Goal: Transaction & Acquisition: Purchase product/service

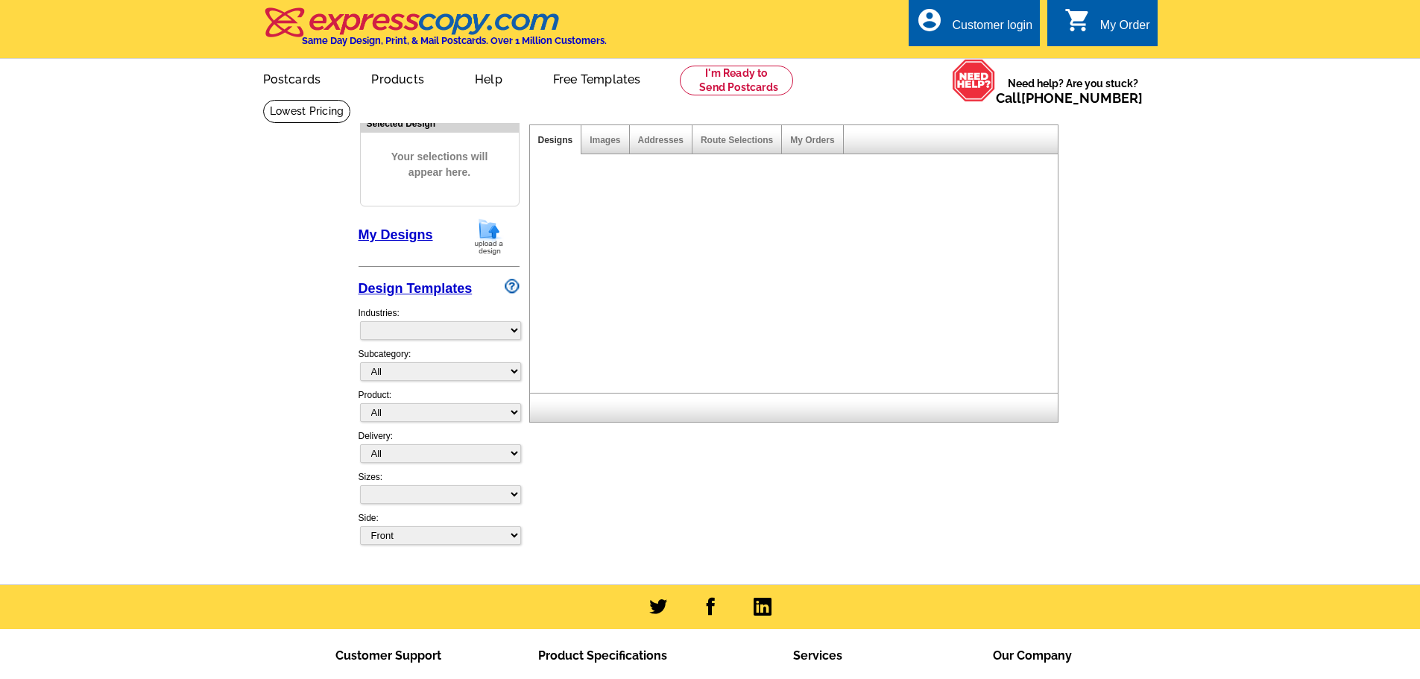
select select "1"
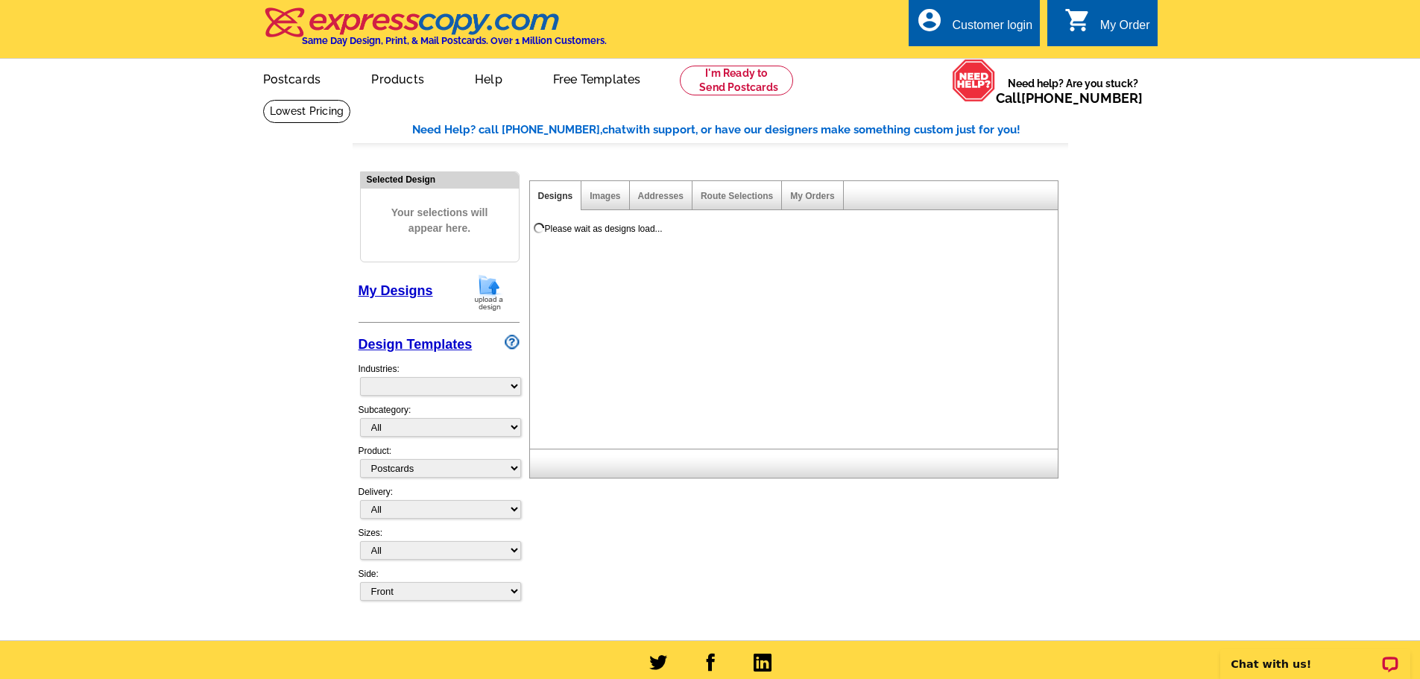
select select "971"
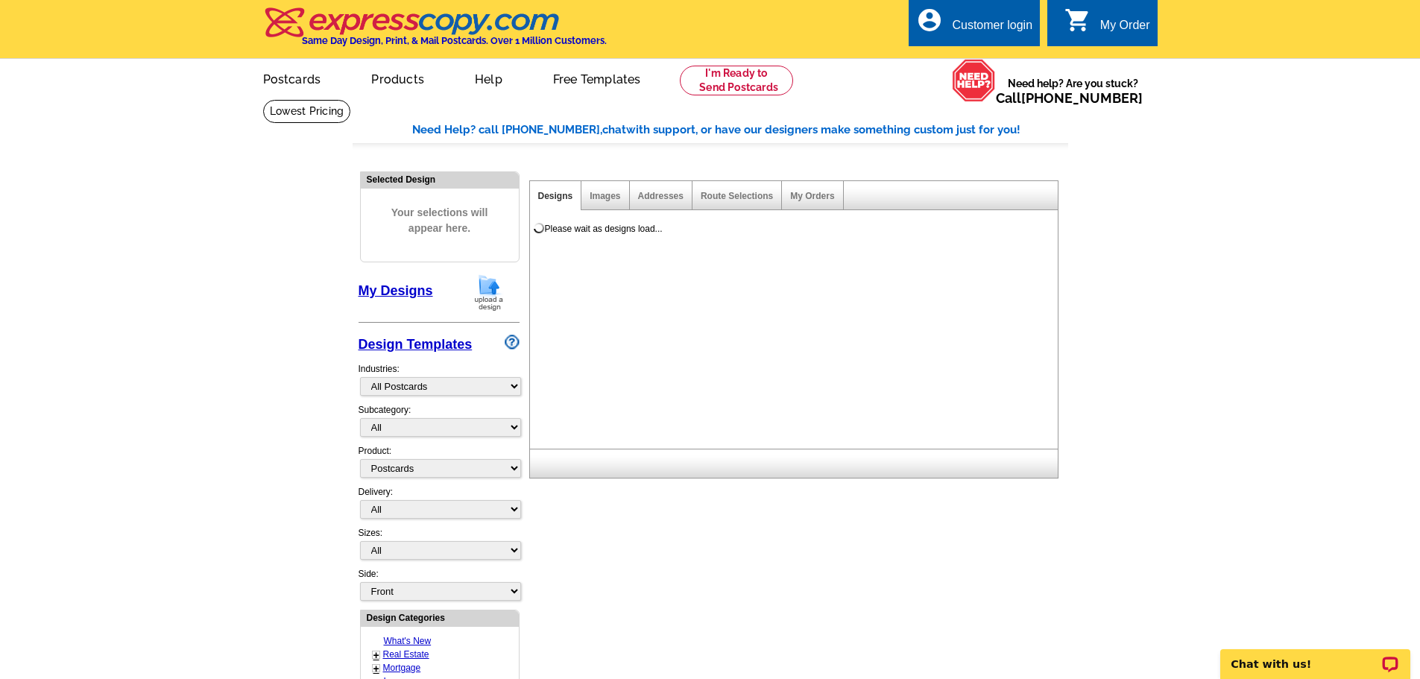
click at [1098, 22] on link "0 shopping_cart My Order" at bounding box center [1107, 25] width 86 height 19
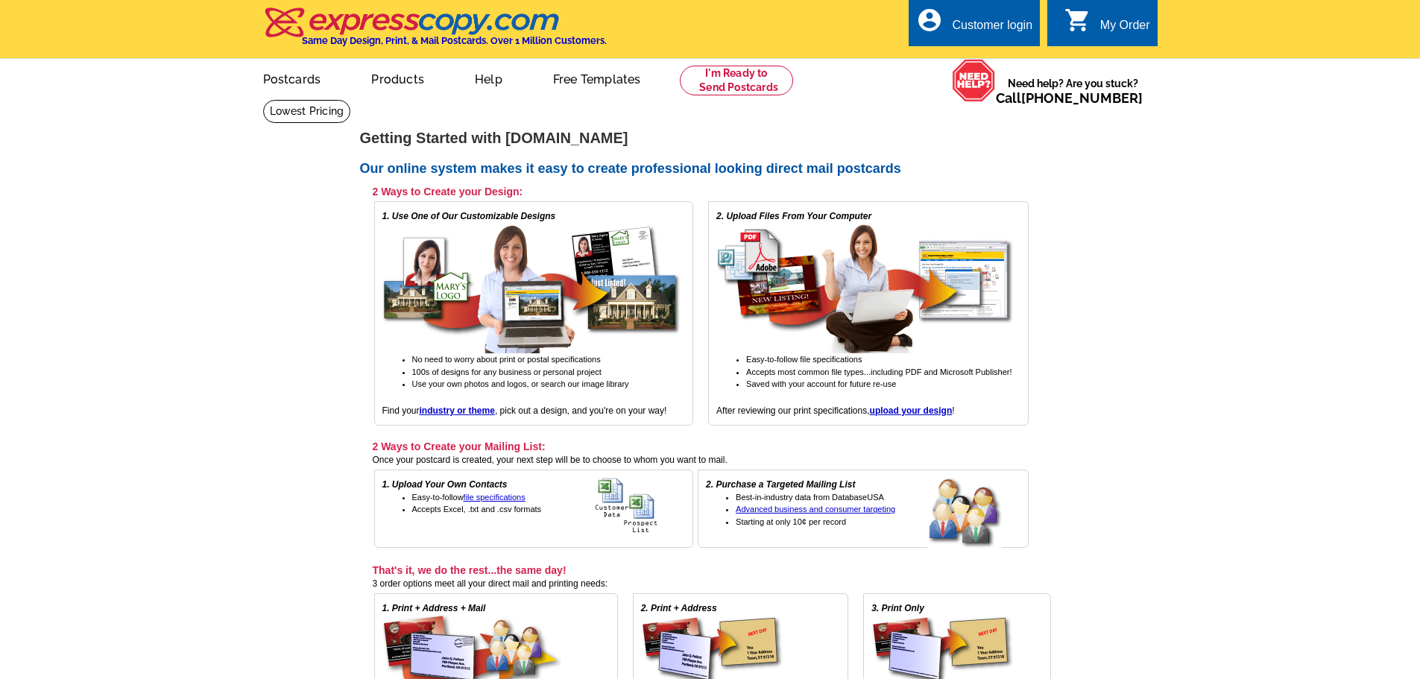
click at [984, 27] on div "Customer login" at bounding box center [992, 29] width 80 height 21
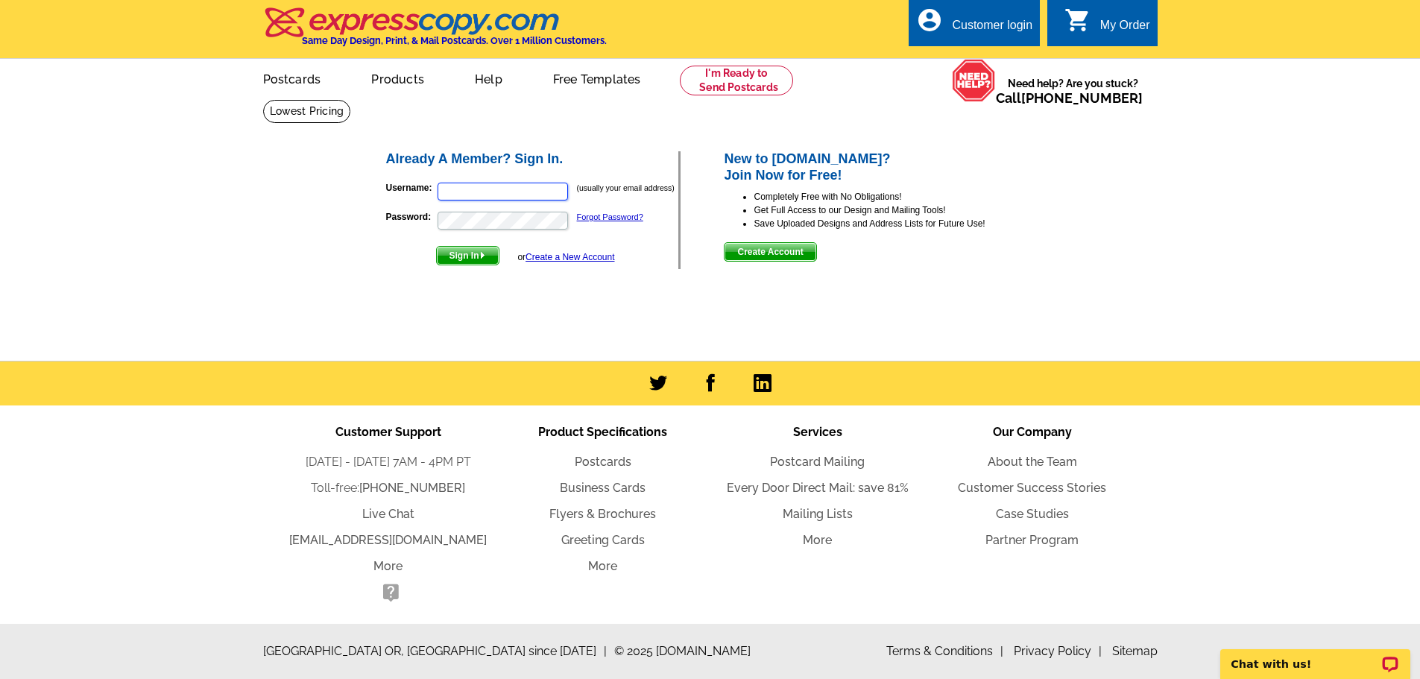
type input "[EMAIL_ADDRESS][DOMAIN_NAME]"
click at [455, 265] on span "Sign In" at bounding box center [468, 256] width 62 height 18
